Goal: Information Seeking & Learning: Learn about a topic

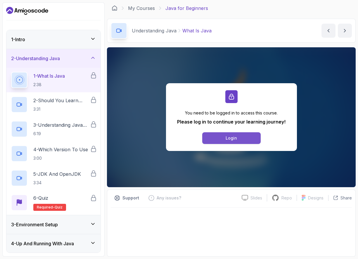
click at [242, 142] on button "Login" at bounding box center [231, 138] width 58 height 12
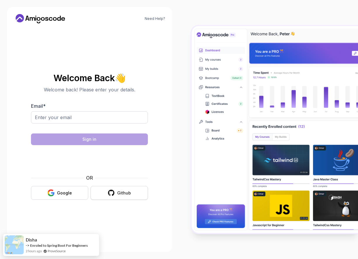
click at [131, 197] on button "Github" at bounding box center [119, 193] width 57 height 14
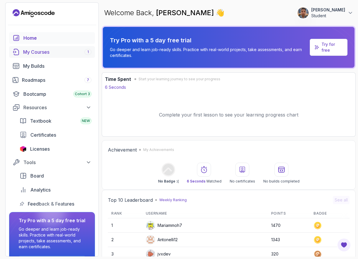
click at [44, 51] on div "My Courses 1" at bounding box center [57, 52] width 68 height 7
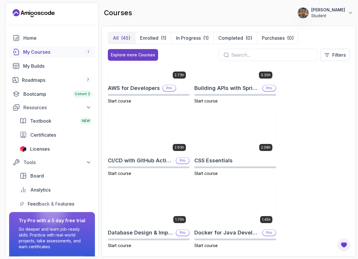
scroll to position [70, 0]
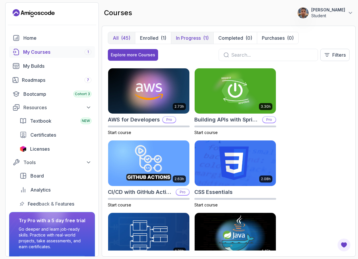
click at [194, 37] on p "In Progress" at bounding box center [188, 38] width 25 height 7
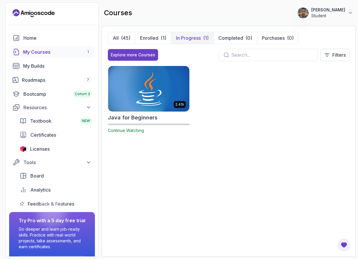
click at [130, 96] on img at bounding box center [148, 89] width 85 height 48
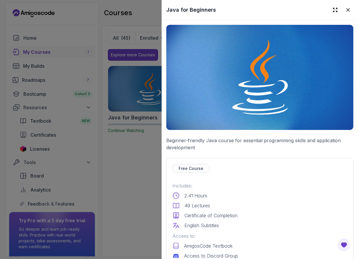
click at [196, 168] on p "Free Course" at bounding box center [191, 169] width 25 height 6
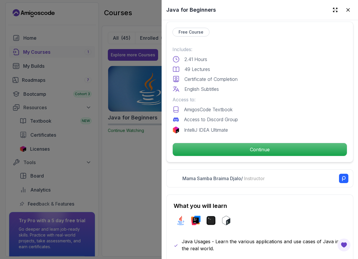
scroll to position [175, 0]
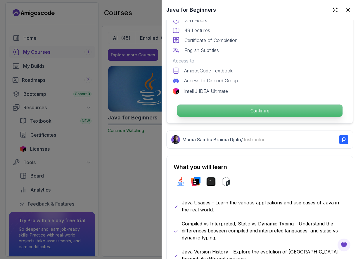
click at [285, 112] on p "Continue" at bounding box center [260, 111] width 166 height 12
